Goal: Task Accomplishment & Management: Manage account settings

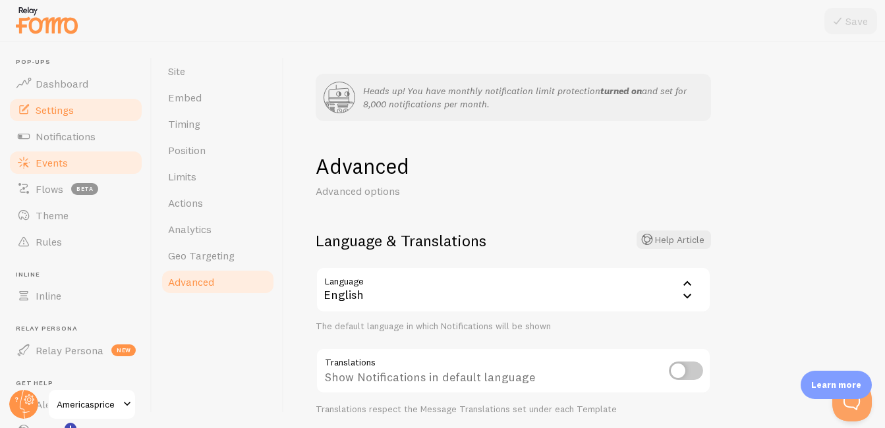
click at [65, 166] on span "Events" at bounding box center [52, 162] width 32 height 13
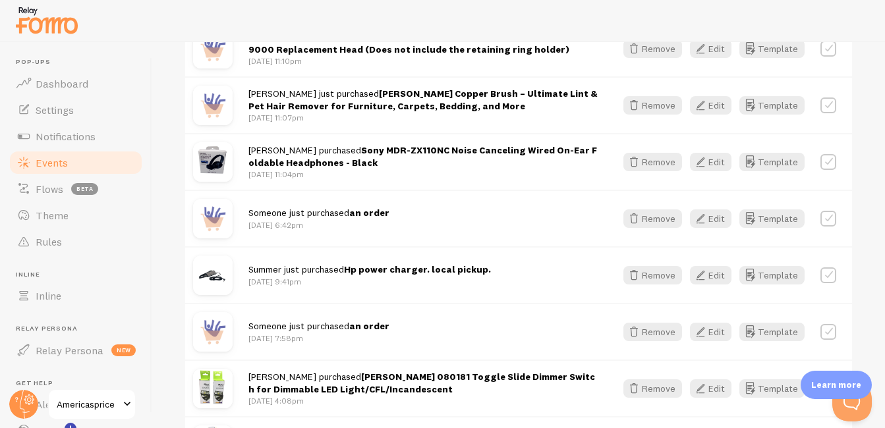
scroll to position [900, 0]
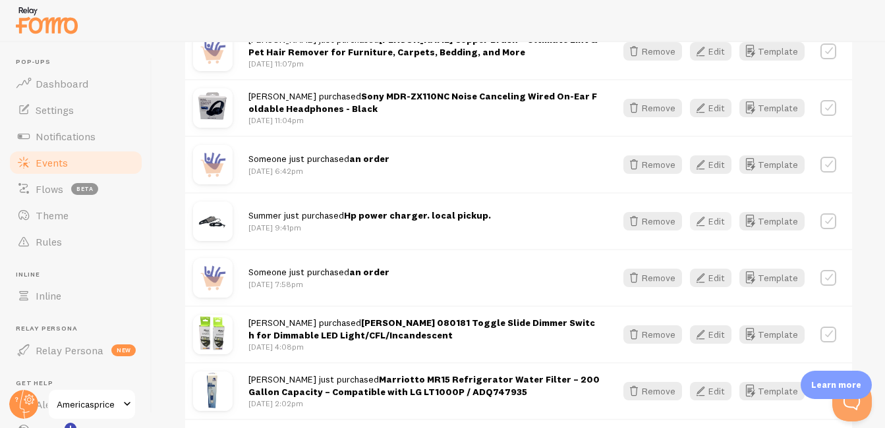
click at [640, 212] on button "Edit" at bounding box center [711, 221] width 42 height 18
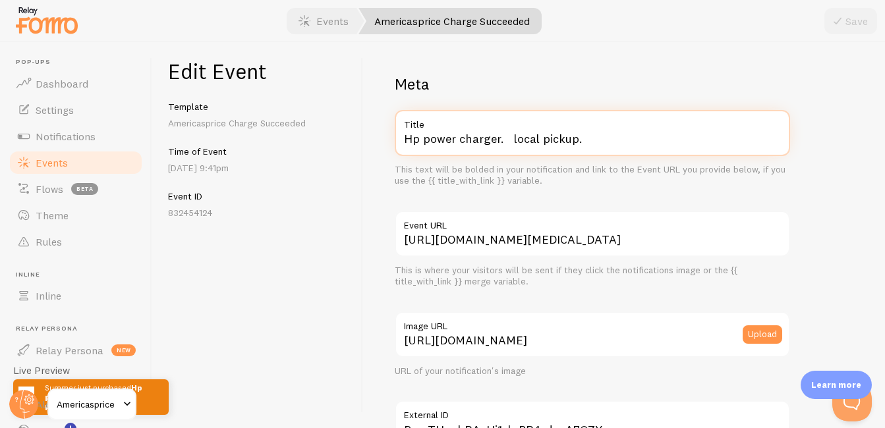
click at [610, 144] on input "Hp power charger. local pickup." at bounding box center [592, 133] width 395 height 46
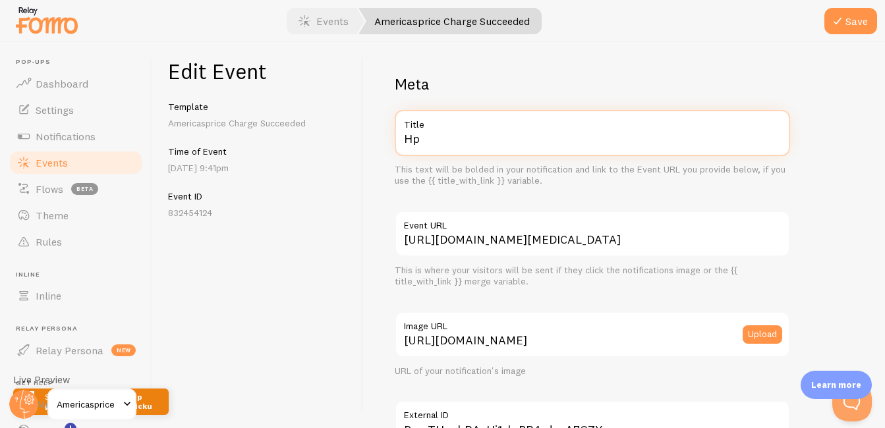
type input "H"
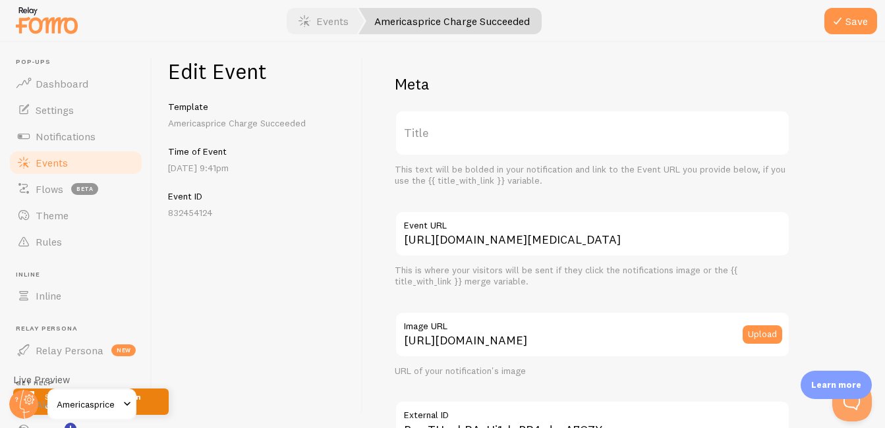
drag, startPoint x: 462, startPoint y: 128, endPoint x: 440, endPoint y: 144, distance: 26.9
click at [440, 144] on label "Title" at bounding box center [592, 133] width 395 height 46
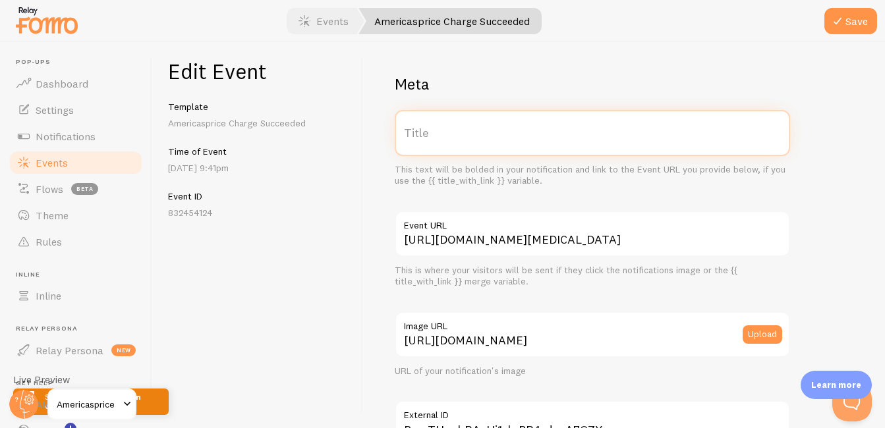
click at [440, 144] on input "Title" at bounding box center [592, 133] width 395 height 46
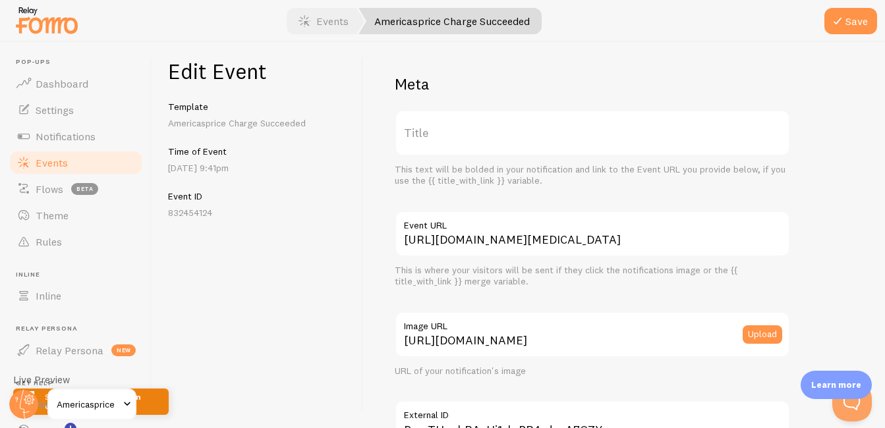
click at [439, 134] on label "Title" at bounding box center [592, 133] width 395 height 46
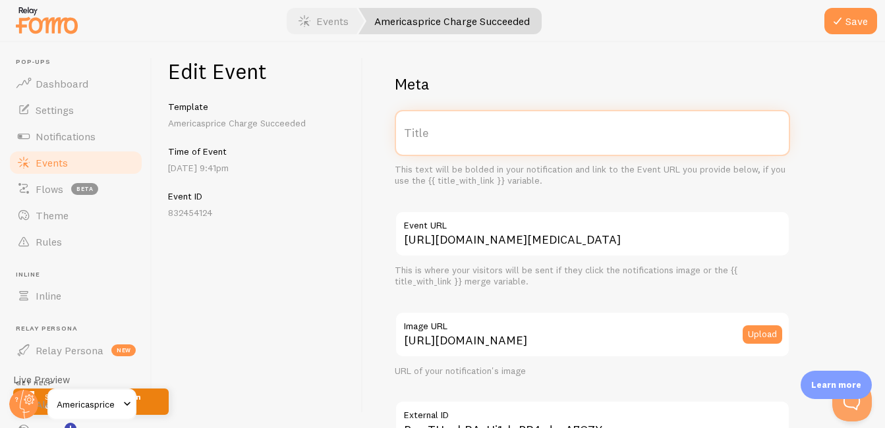
click at [439, 134] on input "Title" at bounding box center [592, 133] width 395 height 46
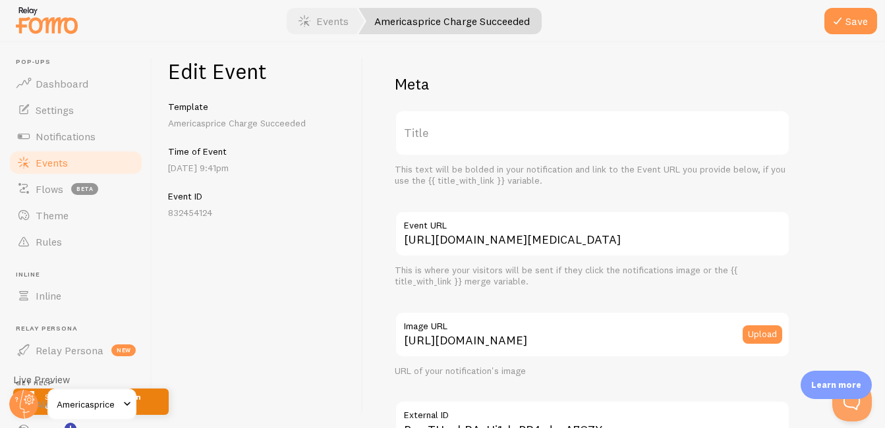
click at [439, 134] on label "Title" at bounding box center [592, 133] width 395 height 46
click at [439, 134] on input "Title" at bounding box center [592, 133] width 395 height 46
click at [439, 134] on label "Title" at bounding box center [592, 133] width 395 height 46
click at [439, 134] on input "Title" at bounding box center [592, 133] width 395 height 46
click at [440, 142] on label "Title" at bounding box center [592, 133] width 395 height 46
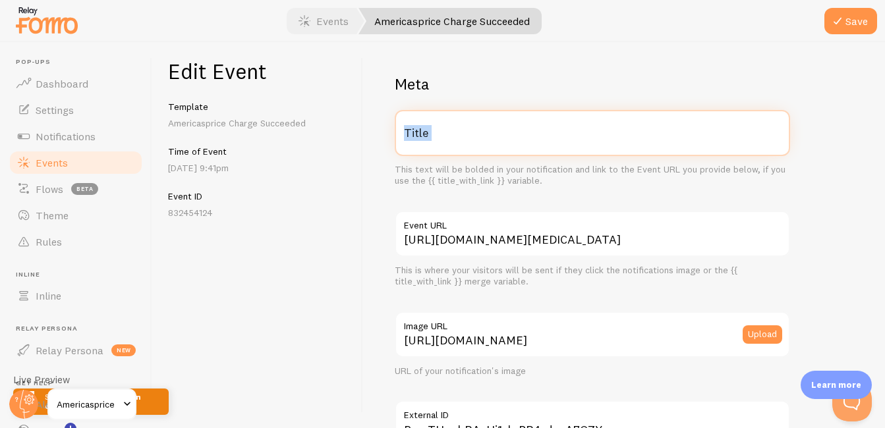
click at [440, 142] on input "Title" at bounding box center [592, 133] width 395 height 46
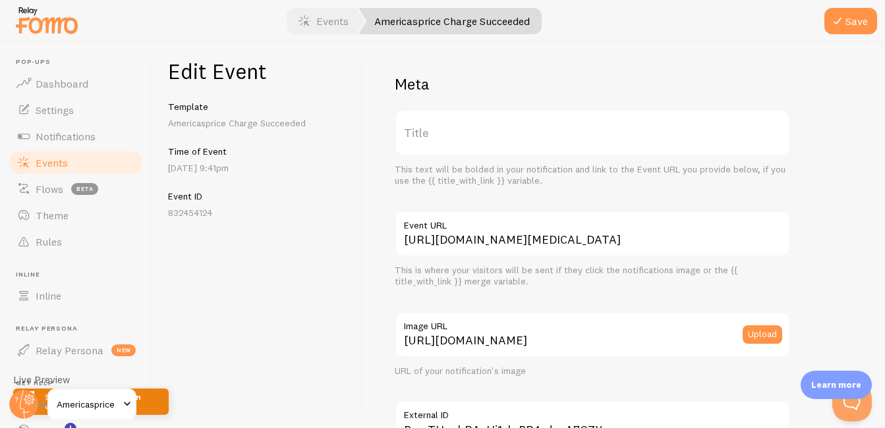
click at [429, 136] on label "Title" at bounding box center [592, 133] width 395 height 46
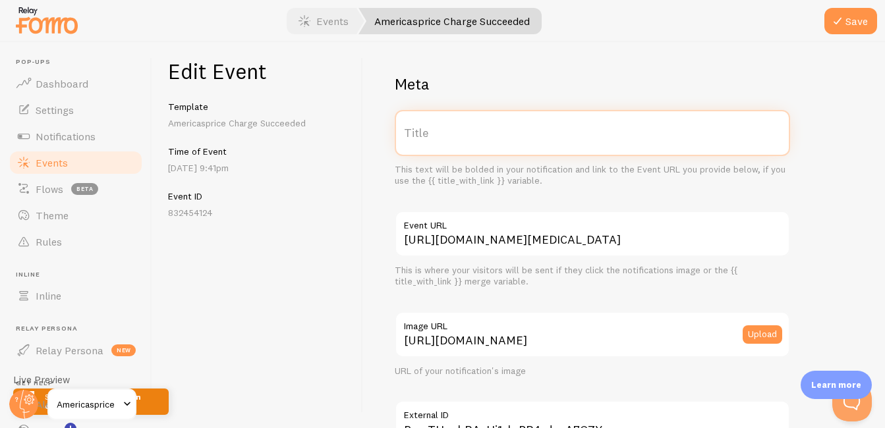
click at [429, 136] on input "Title" at bounding box center [592, 133] width 395 height 46
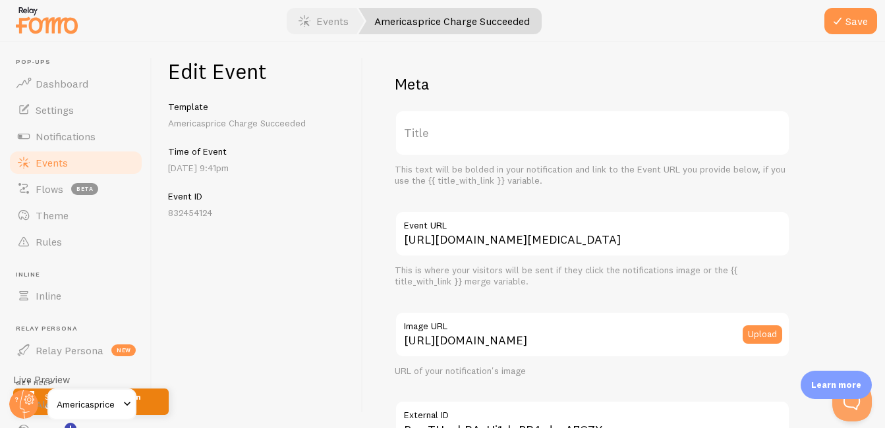
drag, startPoint x: 429, startPoint y: 136, endPoint x: 419, endPoint y: 140, distance: 11.5
click at [419, 140] on label "Title" at bounding box center [592, 133] width 395 height 46
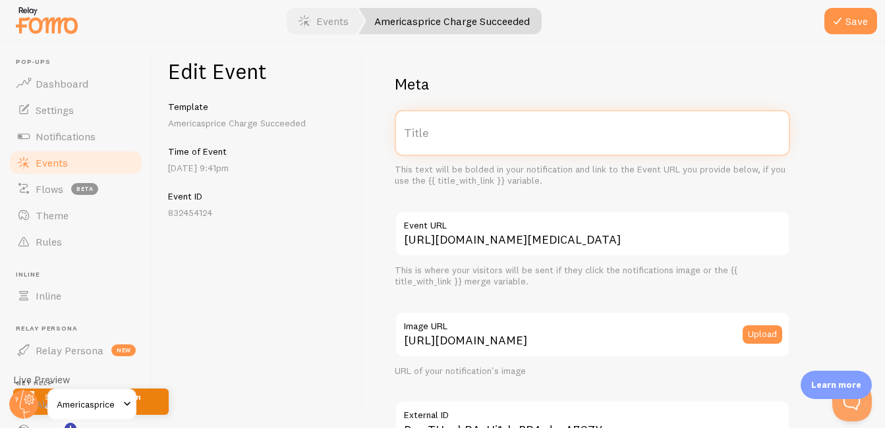
click at [419, 140] on input "Title" at bounding box center [592, 133] width 395 height 46
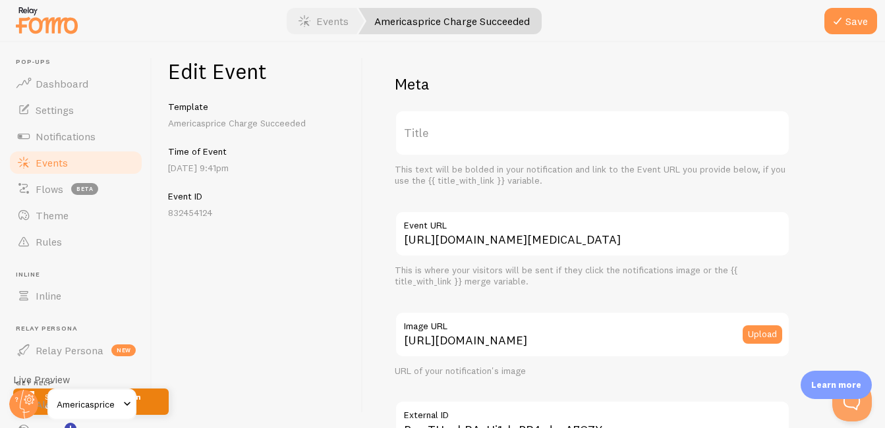
click at [417, 138] on label "Title" at bounding box center [592, 133] width 395 height 46
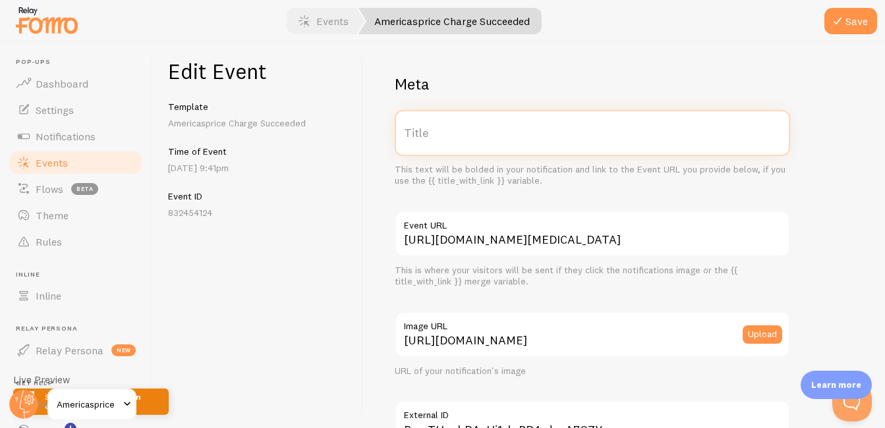
click at [417, 138] on input "Title" at bounding box center [592, 133] width 395 height 46
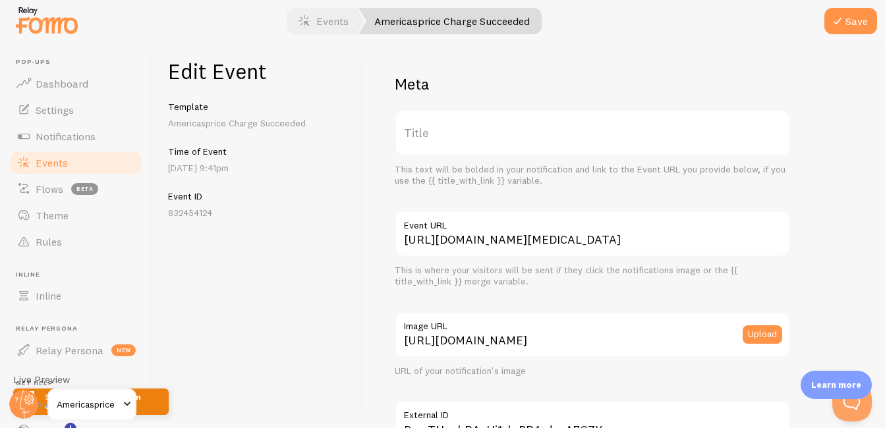
click at [415, 143] on label "Title" at bounding box center [592, 133] width 395 height 46
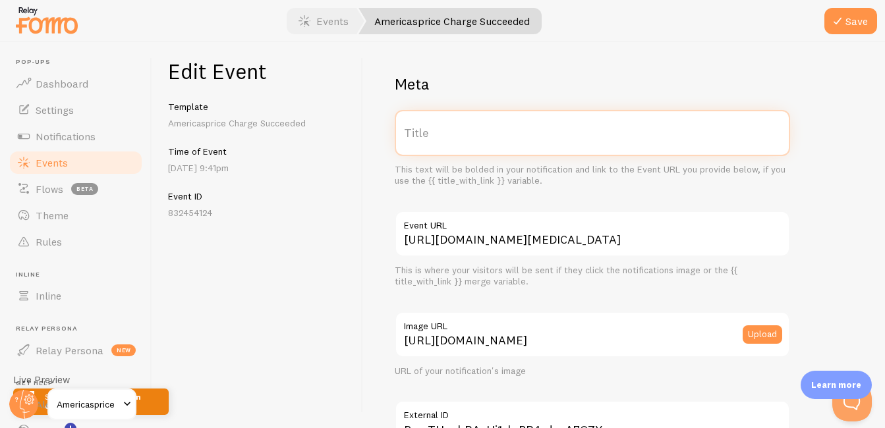
click at [415, 143] on input "Title" at bounding box center [592, 133] width 395 height 46
click at [479, 144] on input "HP 19.5V 2.31" at bounding box center [592, 133] width 395 height 46
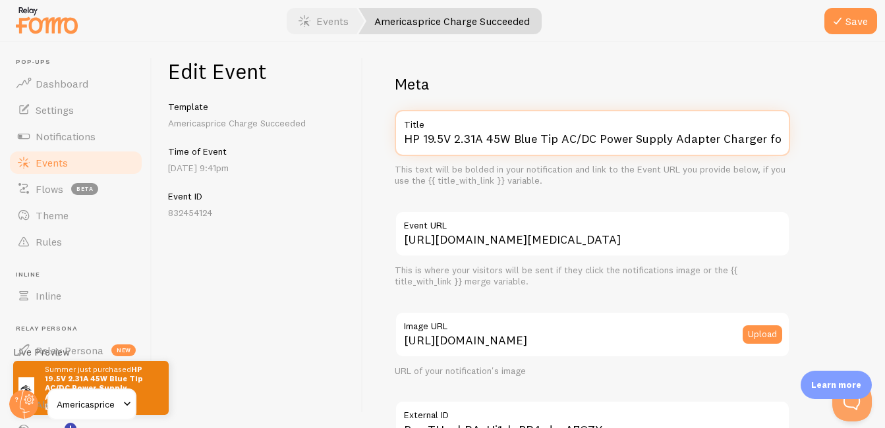
click at [640, 134] on input "HP 19.5V 2.31A 45W Blue Tip AC/DC Power Supply Adapter Charger for [MEDICAL_DAT…" at bounding box center [592, 133] width 395 height 46
click at [593, 136] on input "HP 19.5V 2.31A 45W Blue Tip AC/DC Power Supply Adapter Charger for [MEDICAL_DAT…" at bounding box center [592, 133] width 395 height 46
click at [640, 138] on input "HP 19.5V 2.31A 45W Blue Tip AC/DC Power Supply Adapter Charger for [MEDICAL_DAT…" at bounding box center [592, 133] width 395 height 46
click at [640, 141] on input "HP 19.5V 2.31A 45W Blue Tip AC/DC Power Supply Adapter Charger for [MEDICAL_DAT…" at bounding box center [592, 133] width 395 height 46
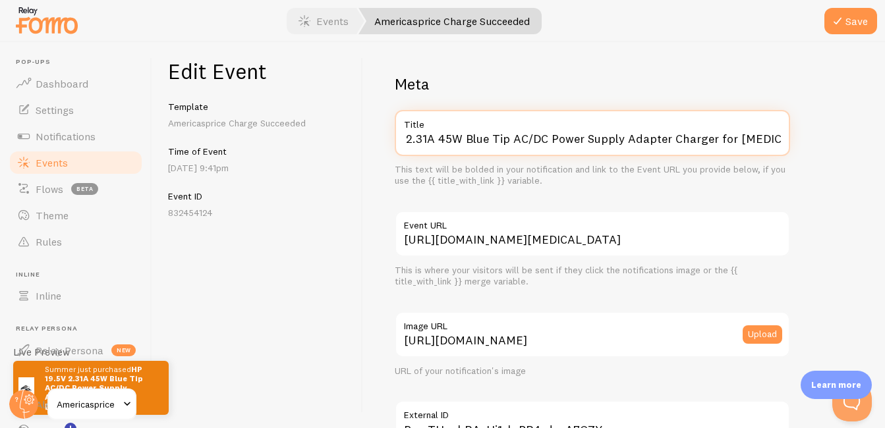
scroll to position [0, 0]
click at [640, 134] on input "HP 19.5V 2.31A 45W Blue Tip AC/DC Power Supply Adapter Charger for [MEDICAL_DAT…" at bounding box center [592, 133] width 395 height 46
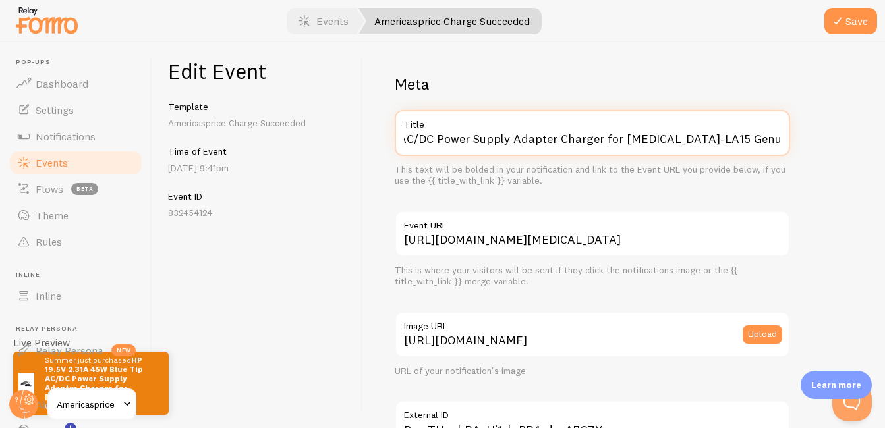
scroll to position [0, 167]
type input "HP 19.5V 2.31A 45W Blue Tip AC/DC Power Supply Adapter Charger for [MEDICAL_DAT…"
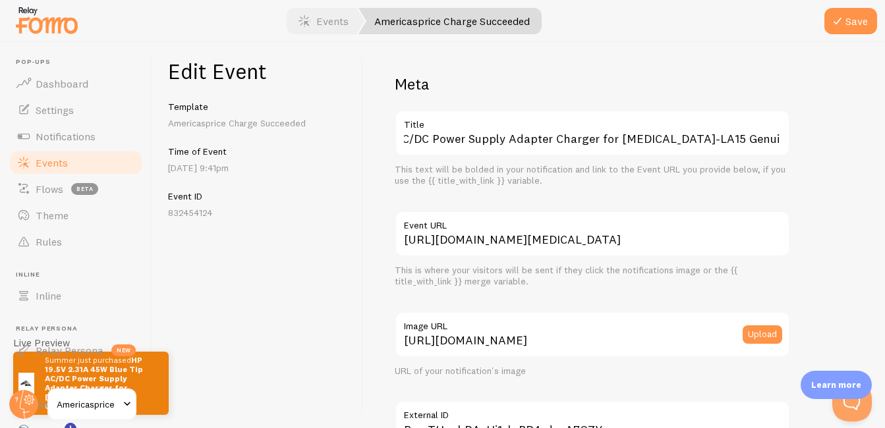
click at [640, 171] on div "Meta HP 19.5V 2.31A 45W Blue Tip AC/DC Power Supply Adapter Charger for [MEDICA…" at bounding box center [624, 235] width 522 height 386
click at [640, 31] on button "Save" at bounding box center [851, 21] width 53 height 26
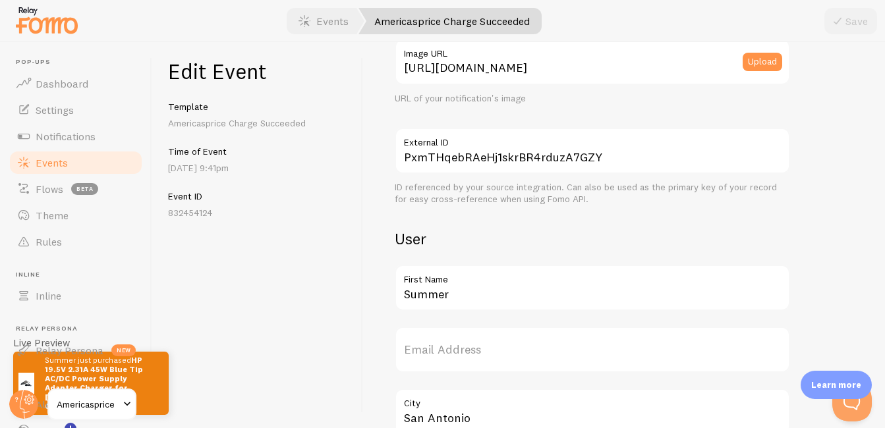
scroll to position [416, 0]
